Goal: Task Accomplishment & Management: Complete application form

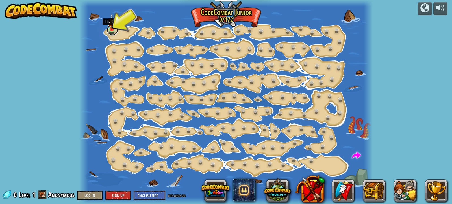
click at [113, 31] on link at bounding box center [112, 29] width 11 height 11
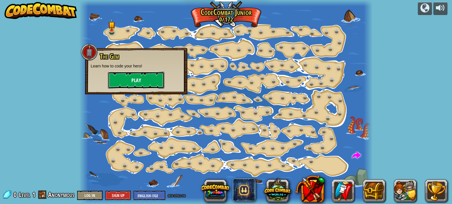
click at [142, 81] on button "Play" at bounding box center [136, 80] width 57 height 17
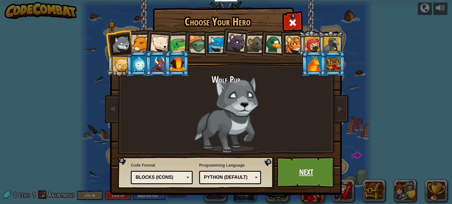
click at [321, 172] on link "Next" at bounding box center [306, 171] width 59 height 31
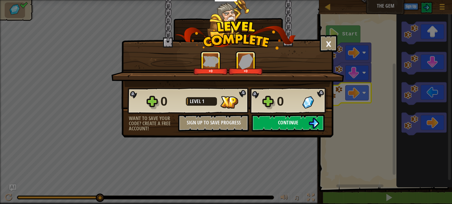
click at [301, 124] on button "Continue" at bounding box center [288, 122] width 73 height 17
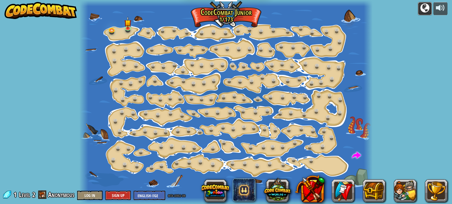
click at [424, 6] on div at bounding box center [425, 7] width 9 height 9
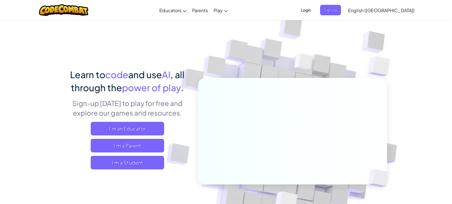
click at [398, 12] on span "English ([GEOGRAPHIC_DATA])" at bounding box center [381, 10] width 66 height 6
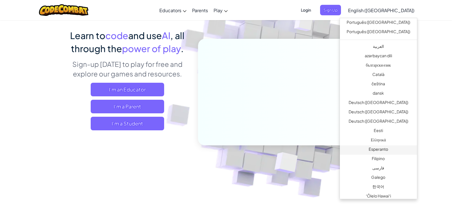
scroll to position [61, 0]
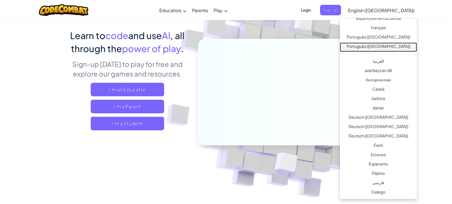
click at [396, 45] on link "Português ([GEOGRAPHIC_DATA])" at bounding box center [378, 46] width 77 height 9
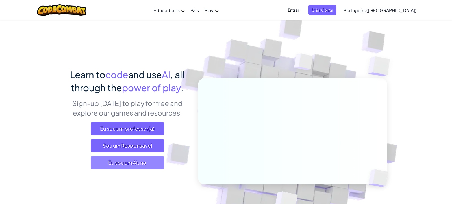
click at [113, 164] on span "Eu sou um Aluno" at bounding box center [128, 162] width 74 height 14
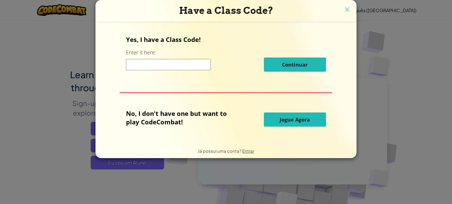
click at [113, 163] on div "Have a Class Code? Yes, I have a Class Code! Enter it here: Continuar No, I don…" at bounding box center [226, 102] width 452 height 204
click at [286, 120] on span "Jogue Agora" at bounding box center [295, 119] width 30 height 7
select select "pt-BR"
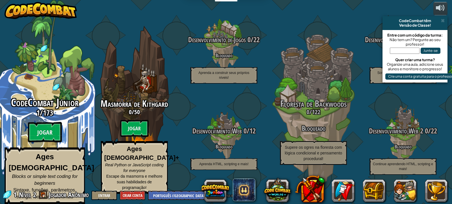
click at [42, 92] on div "CodeCombat Júnior 1 / 173 Jogar Ages 5-8 Blocks or simple text coding for begin…" at bounding box center [44, 107] width 107 height 215
select select "pt-BR"
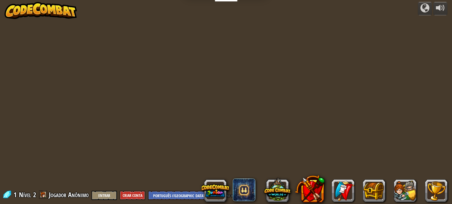
select select "pt-BR"
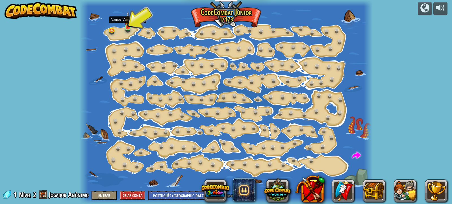
click at [128, 27] on img at bounding box center [127, 19] width 7 height 16
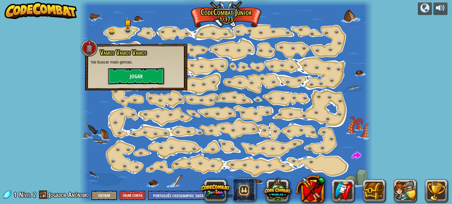
click at [145, 77] on button "Jogar" at bounding box center [136, 76] width 57 height 17
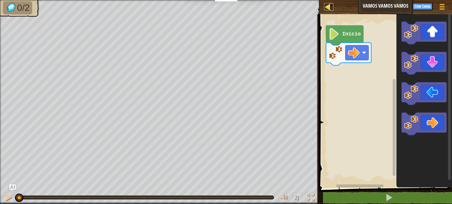
click at [328, 7] on div at bounding box center [327, 6] width 7 height 7
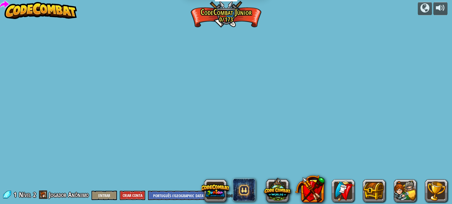
select select "pt-BR"
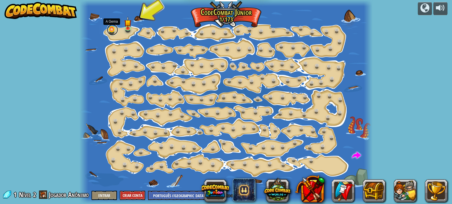
click at [110, 32] on link at bounding box center [112, 29] width 11 height 11
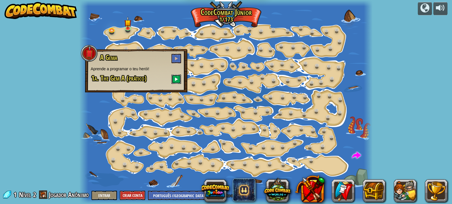
click at [176, 79] on span at bounding box center [176, 79] width 4 height 4
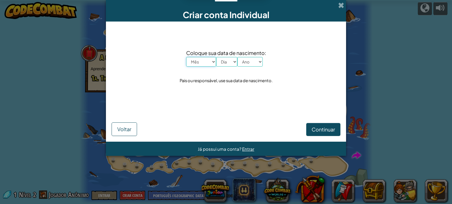
click at [186, 57] on select "Mês Janeiro Fevereiro Março Abril Maio Junho Julho Agosto Setembro Outubro Nove…" at bounding box center [201, 62] width 30 height 10
select select "1"
click option "Janeiro" at bounding box center [0, 0] width 0 height 0
click at [216, 57] on select "Dia 1 2 3 4 5 6 7 8 9 10 11 12 13 14 15 16 17 18 19 20 21 22 23 24 25 26 27 28 …" at bounding box center [226, 62] width 21 height 10
select select "1"
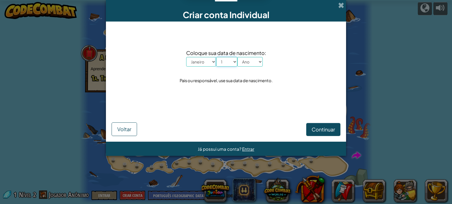
click option "1" at bounding box center [0, 0] width 0 height 0
click at [237, 57] on select "Ano 2025 2024 2023 2022 2021 2020 2019 2018 2017 2016 2015 2014 2013 2012 2011 …" at bounding box center [249, 62] width 25 height 10
select select "2008"
click option "2008" at bounding box center [0, 0] width 0 height 0
click at [326, 127] on span "Continuar" at bounding box center [323, 129] width 23 height 7
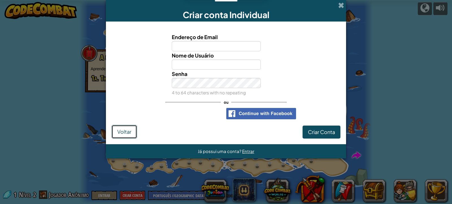
click at [124, 131] on span "Voltar" at bounding box center [124, 131] width 14 height 7
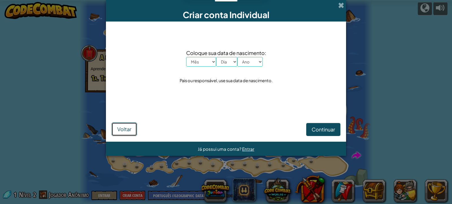
click at [129, 129] on span "Voltar" at bounding box center [124, 129] width 14 height 7
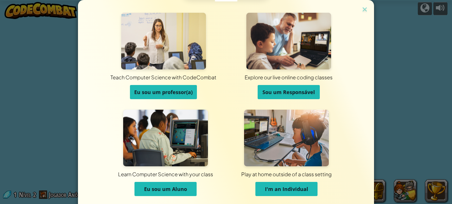
click at [183, 185] on button "Eu sou um Aluno" at bounding box center [166, 188] width 62 height 14
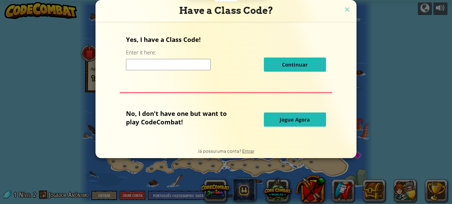
click at [310, 126] on button "Jogue Agora" at bounding box center [295, 119] width 62 height 14
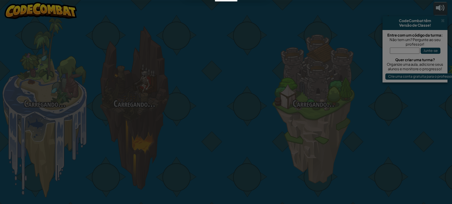
select select "pt-BR"
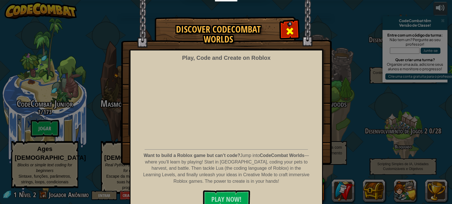
click at [291, 27] on span at bounding box center [290, 31] width 9 height 9
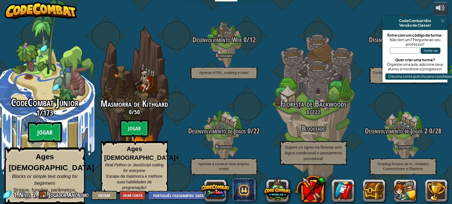
click at [47, 142] on btn "Jogar" at bounding box center [45, 132] width 34 height 20
select select "pt-BR"
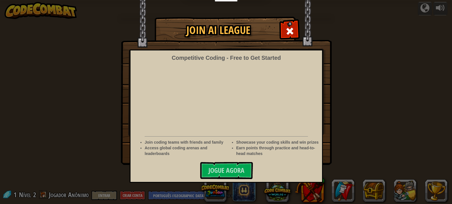
select select "pt-BR"
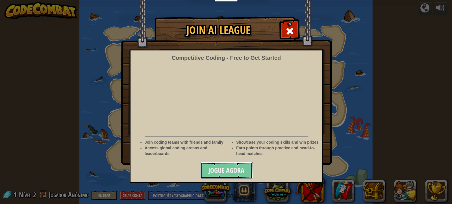
click at [231, 170] on span "Jogue Agora" at bounding box center [227, 169] width 36 height 9
select select "pt-BR"
